Goal: Communication & Community: Answer question/provide support

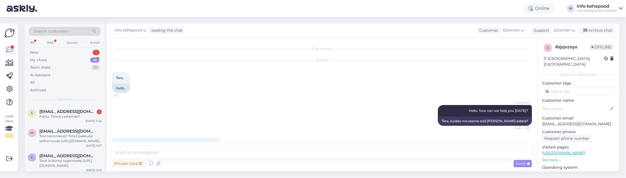
scroll to position [12, 0]
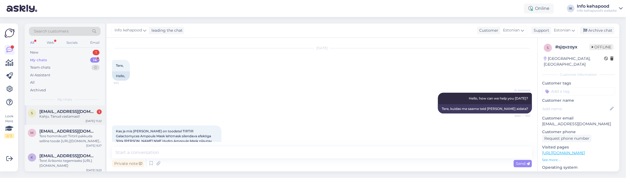
click at [79, 118] on div "Kahju. Tänud vastamast!" at bounding box center [70, 116] width 62 height 5
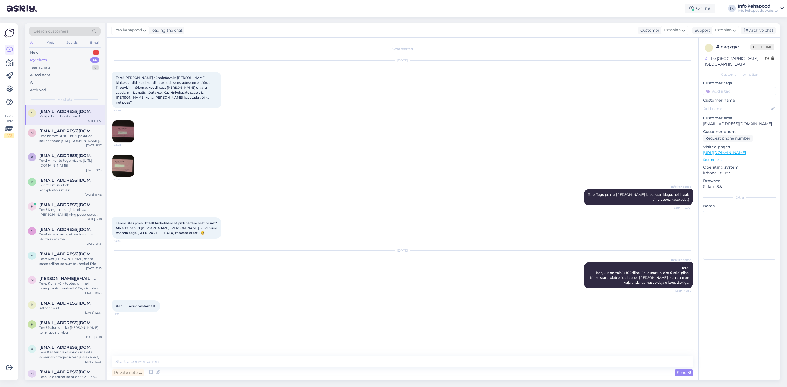
scroll to position [0, 0]
click at [626, 32] on icon at bounding box center [747, 31] width 4 height 4
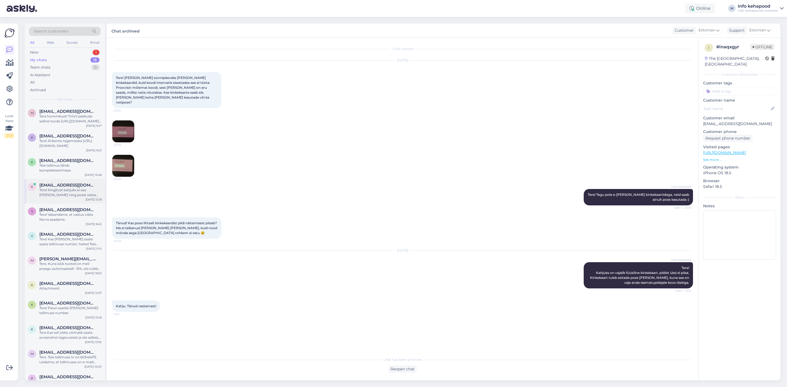
click at [81, 178] on div "Tere! Kingitust kahjuks ei saa [PERSON_NAME] ning poest ostes kehtivad soodustu…" at bounding box center [70, 193] width 62 height 10
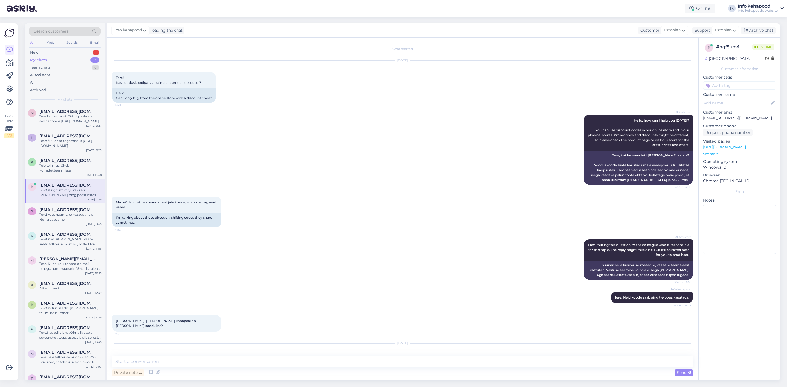
scroll to position [778, 0]
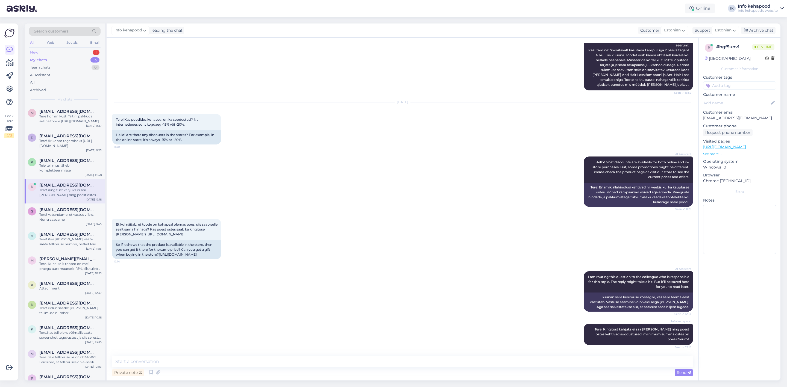
click at [63, 50] on div "New 1" at bounding box center [65, 53] width 72 height 8
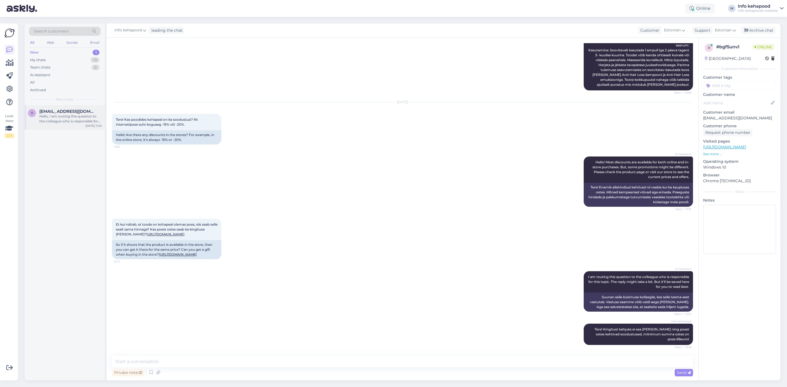
click at [73, 119] on div "Hello, I am routing this question to the colleague who is responsible for this …" at bounding box center [70, 119] width 62 height 10
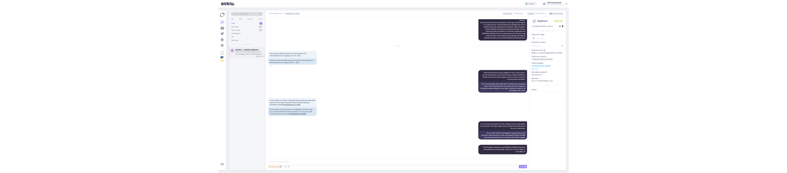
scroll to position [0, 0]
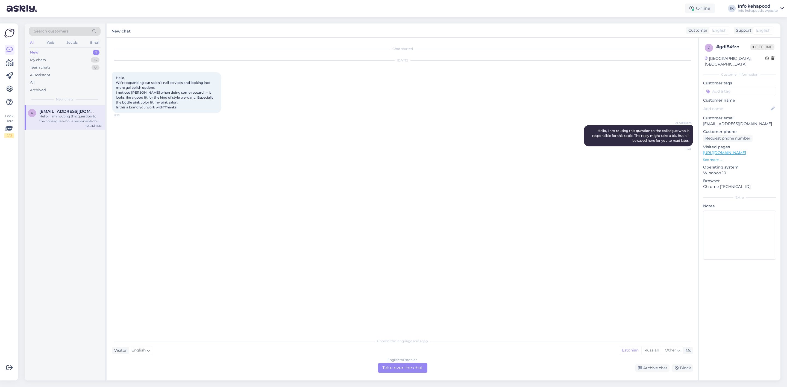
click at [409, 178] on div "English to Estonian Take over the chat" at bounding box center [402, 368] width 49 height 10
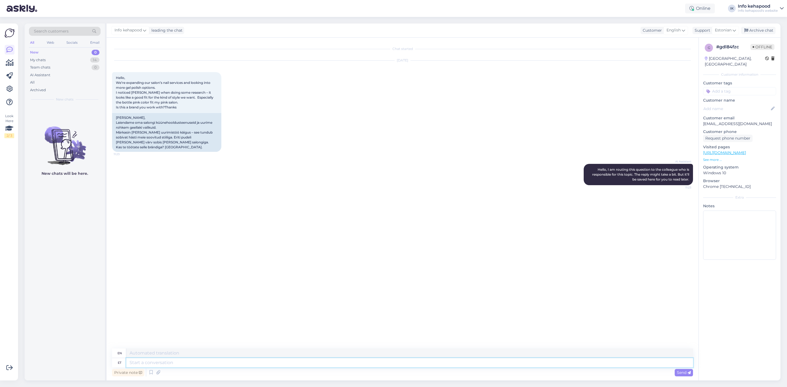
click at [145, 178] on textarea at bounding box center [409, 362] width 567 height 9
paste textarea "Hello! 🌸 Thank you for reaching out and for your interest in our product select…"
type textarea "Hello! 🌸 Thank you for reaching out and for your interest in our product select…"
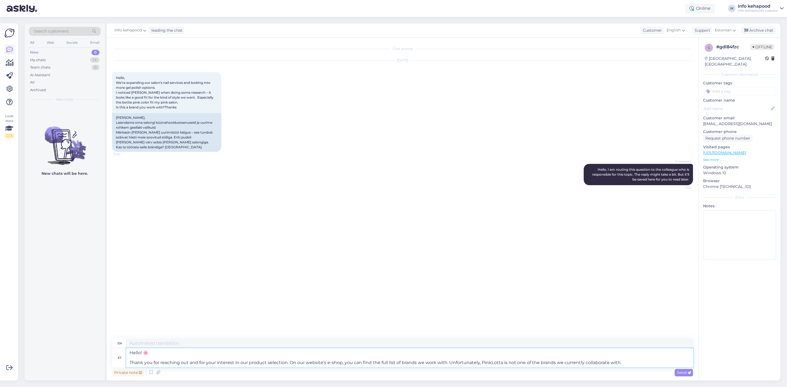
type textarea "Hello! 🌸 Thank you for reaching out and for your interest in our product select…"
click at [626, 178] on span "Send" at bounding box center [684, 372] width 14 height 5
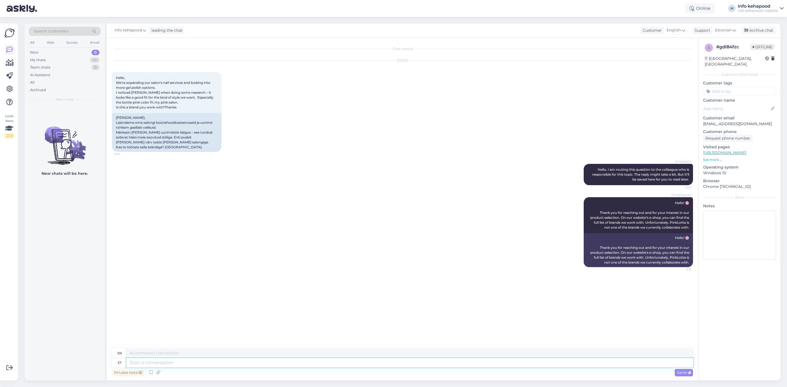
click at [363, 178] on textarea at bounding box center [409, 362] width 567 height 9
click at [626, 178] on span "Info kehapood" at bounding box center [681, 277] width 21 height 4
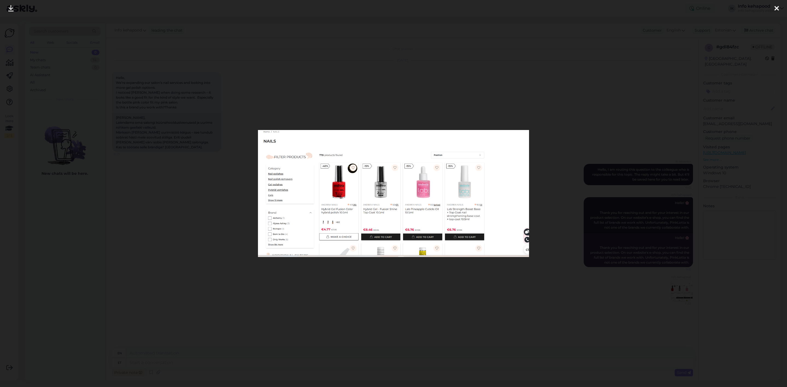
click at [542, 100] on div at bounding box center [393, 193] width 787 height 387
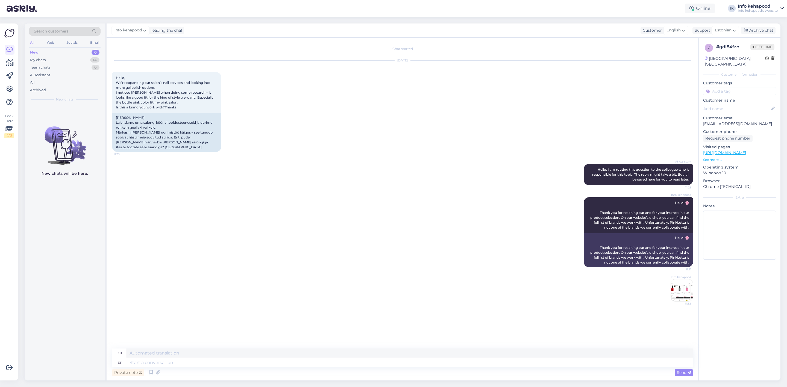
click at [82, 49] on div "New 0" at bounding box center [65, 53] width 72 height 8
